Goal: Entertainment & Leisure: Consume media (video, audio)

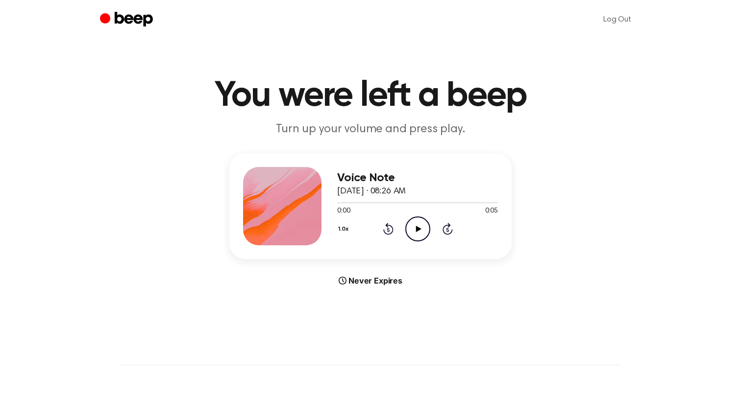
click at [419, 225] on icon "Play Audio" at bounding box center [417, 229] width 25 height 25
click at [419, 230] on icon "Play Audio" at bounding box center [417, 229] width 25 height 25
click at [413, 225] on icon "Play Audio" at bounding box center [417, 229] width 25 height 25
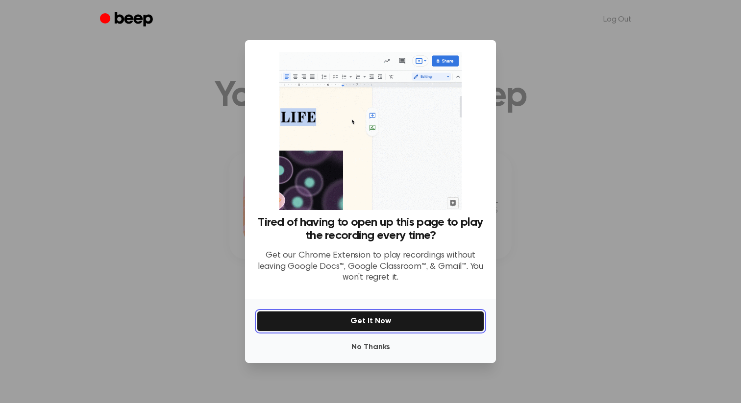
click at [373, 325] on button "Get It Now" at bounding box center [370, 321] width 227 height 21
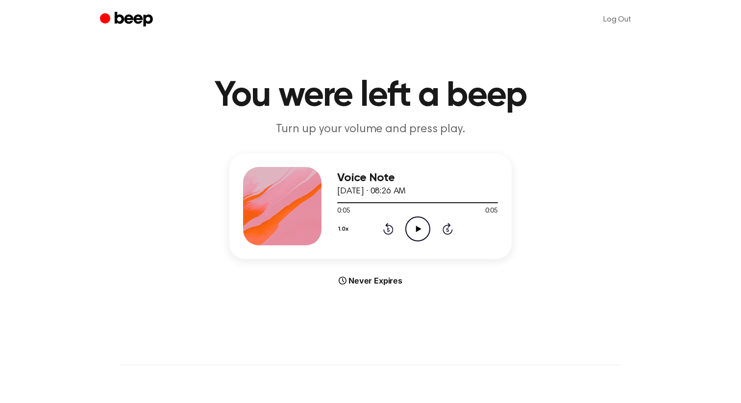
click at [421, 228] on icon "Play Audio" at bounding box center [417, 229] width 25 height 25
click at [415, 235] on icon "Play Audio" at bounding box center [417, 229] width 25 height 25
click at [416, 230] on icon at bounding box center [418, 229] width 5 height 6
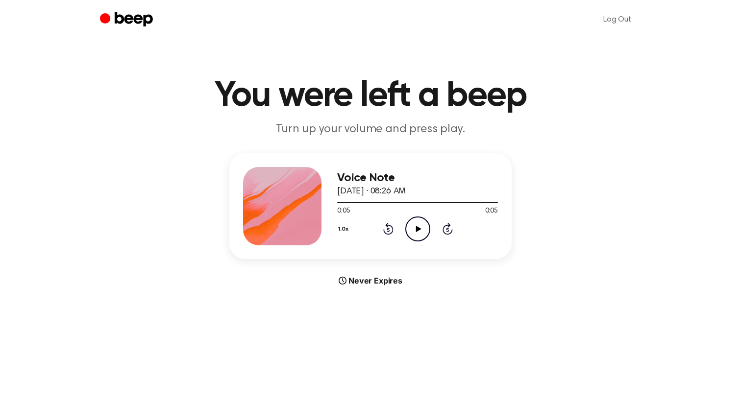
click at [414, 230] on icon "Play Audio" at bounding box center [417, 229] width 25 height 25
click at [415, 230] on icon "Play Audio" at bounding box center [417, 229] width 25 height 25
click at [422, 221] on icon "Play Audio" at bounding box center [417, 229] width 25 height 25
click at [418, 222] on icon "Play Audio" at bounding box center [417, 229] width 25 height 25
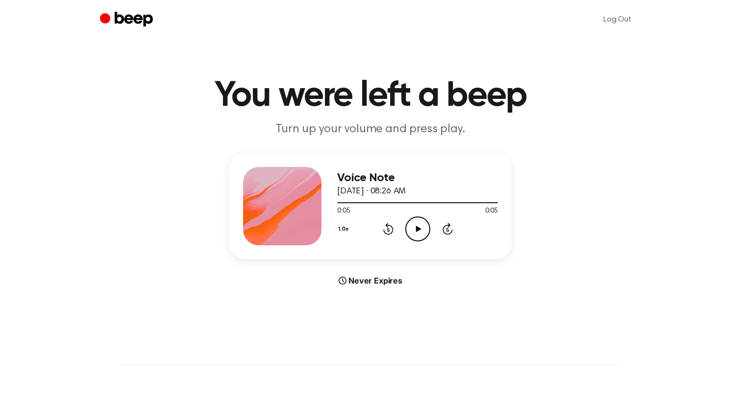
click at [413, 224] on icon "Play Audio" at bounding box center [417, 229] width 25 height 25
click at [422, 227] on icon "Play Audio" at bounding box center [417, 229] width 25 height 25
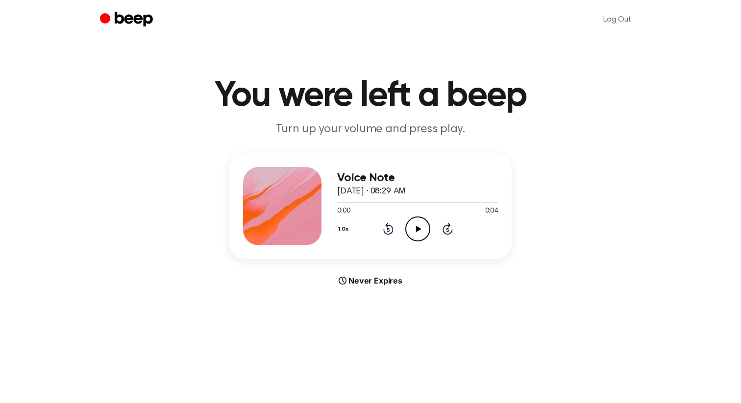
click at [417, 234] on icon "Play Audio" at bounding box center [417, 229] width 25 height 25
click at [418, 224] on icon "Play Audio" at bounding box center [417, 229] width 25 height 25
click at [418, 232] on icon "Play Audio" at bounding box center [417, 229] width 25 height 25
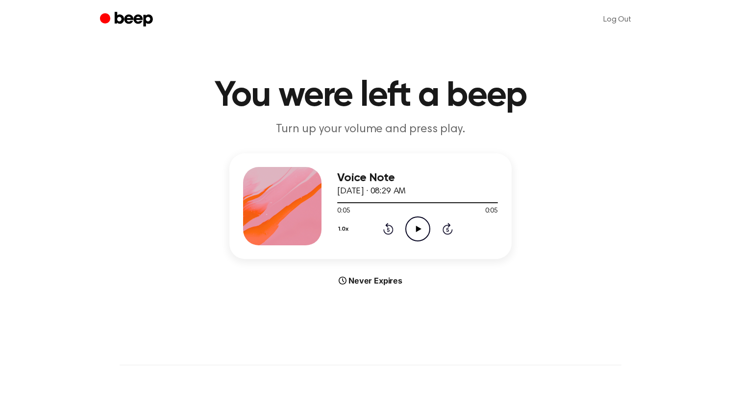
click at [416, 229] on icon "Play Audio" at bounding box center [417, 229] width 25 height 25
click at [423, 233] on icon "Play Audio" at bounding box center [417, 229] width 25 height 25
click at [411, 227] on icon "Play Audio" at bounding box center [417, 229] width 25 height 25
click at [413, 237] on icon "Play Audio" at bounding box center [417, 229] width 25 height 25
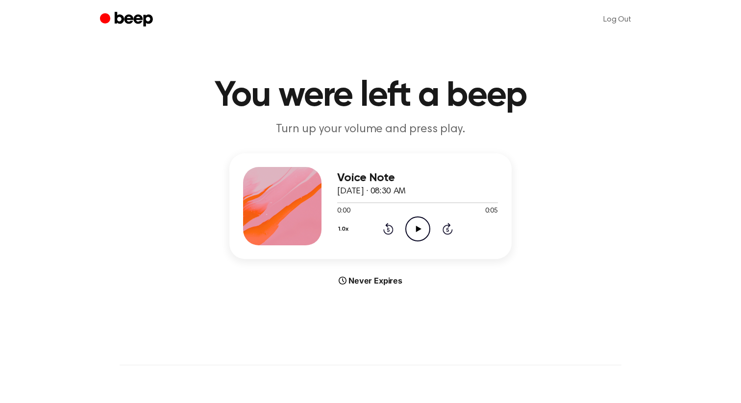
click at [414, 227] on icon "Play Audio" at bounding box center [417, 229] width 25 height 25
click at [418, 227] on icon at bounding box center [418, 229] width 5 height 6
click at [420, 225] on icon "Play Audio" at bounding box center [417, 229] width 25 height 25
click at [415, 224] on icon "Play Audio" at bounding box center [417, 229] width 25 height 25
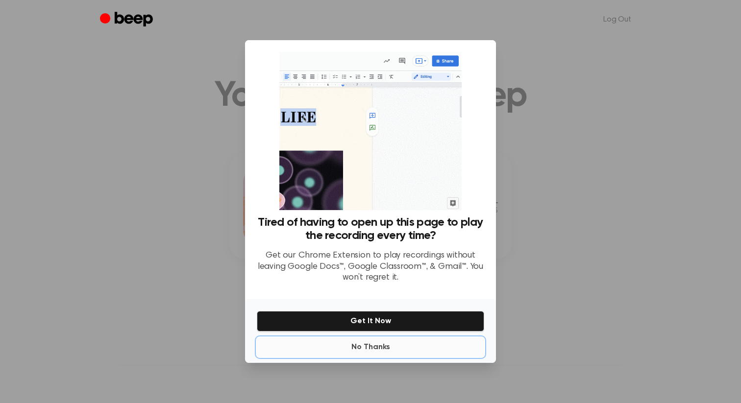
click at [381, 338] on button "No Thanks" at bounding box center [370, 348] width 227 height 20
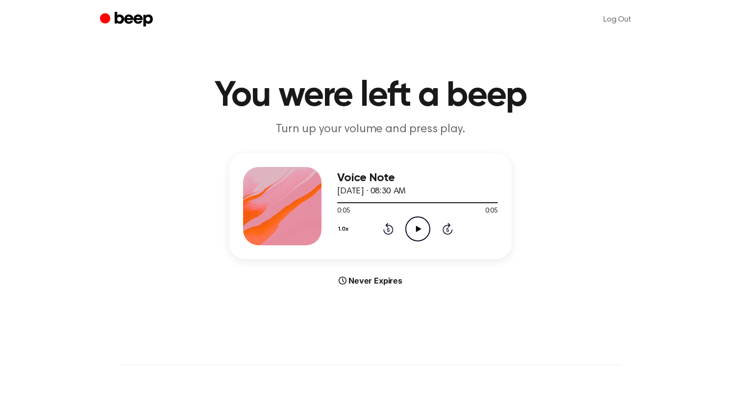
click at [418, 236] on icon "Play Audio" at bounding box center [417, 229] width 25 height 25
click at [425, 230] on icon "Play Audio" at bounding box center [417, 229] width 25 height 25
click at [425, 230] on icon "Pause Audio" at bounding box center [417, 229] width 25 height 25
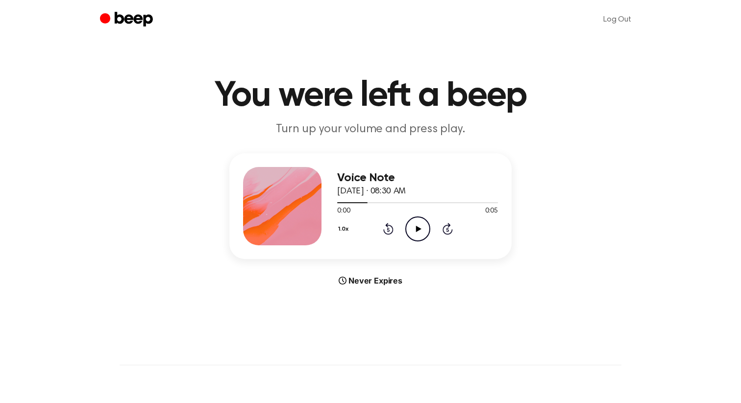
click at [425, 230] on icon "Play Audio" at bounding box center [417, 229] width 25 height 25
click at [419, 235] on icon "Play Audio" at bounding box center [417, 229] width 25 height 25
click at [415, 224] on icon "Play Audio" at bounding box center [417, 229] width 25 height 25
